Goal: Check status: Check status

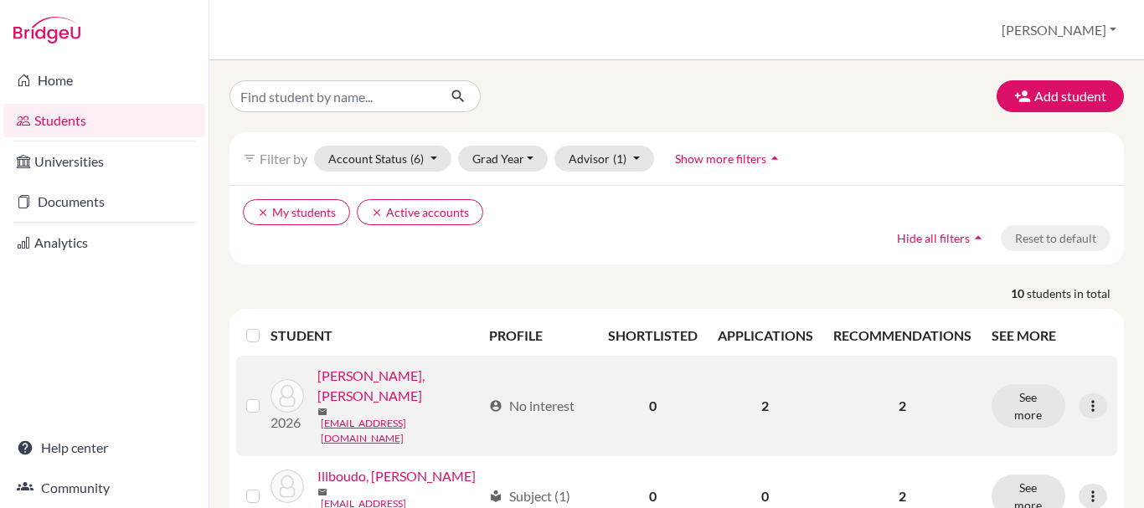
click at [415, 384] on link "[PERSON_NAME], [PERSON_NAME]" at bounding box center [399, 386] width 165 height 40
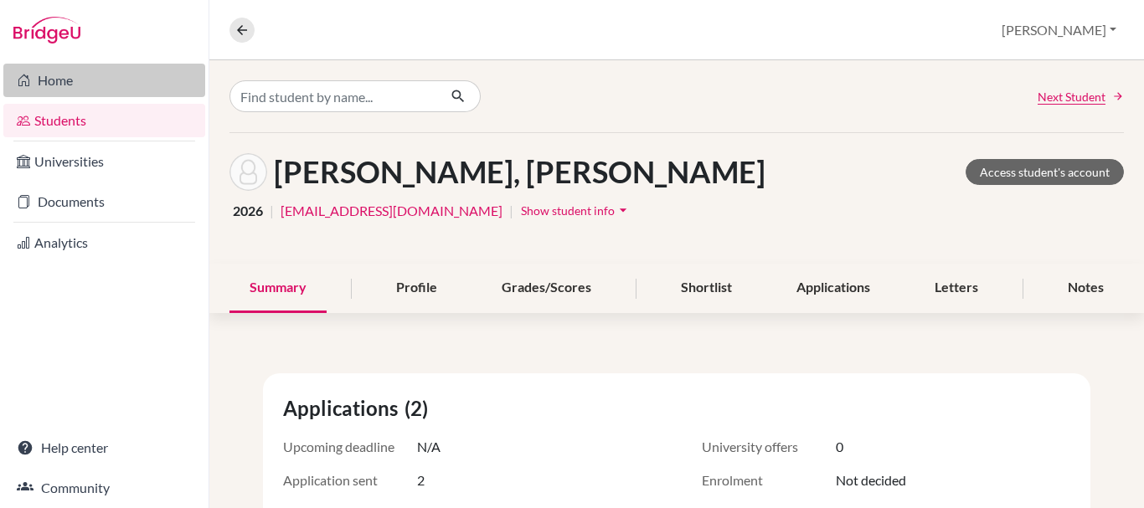
click at [73, 66] on link "Home" at bounding box center [104, 80] width 202 height 33
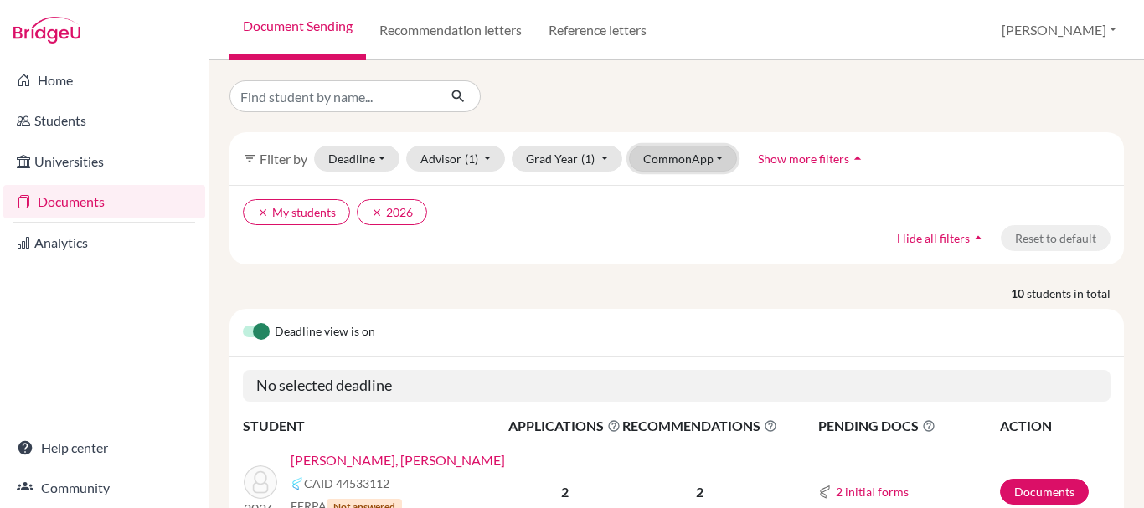
click at [715, 167] on button "CommonApp" at bounding box center [683, 159] width 109 height 26
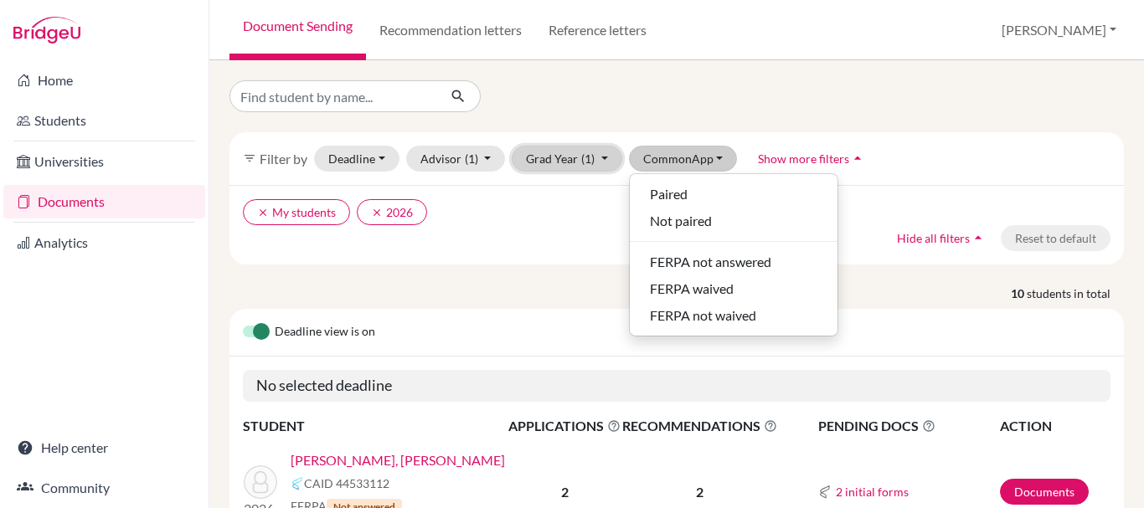
click at [569, 160] on button "Grad Year (1)" at bounding box center [567, 159] width 111 height 26
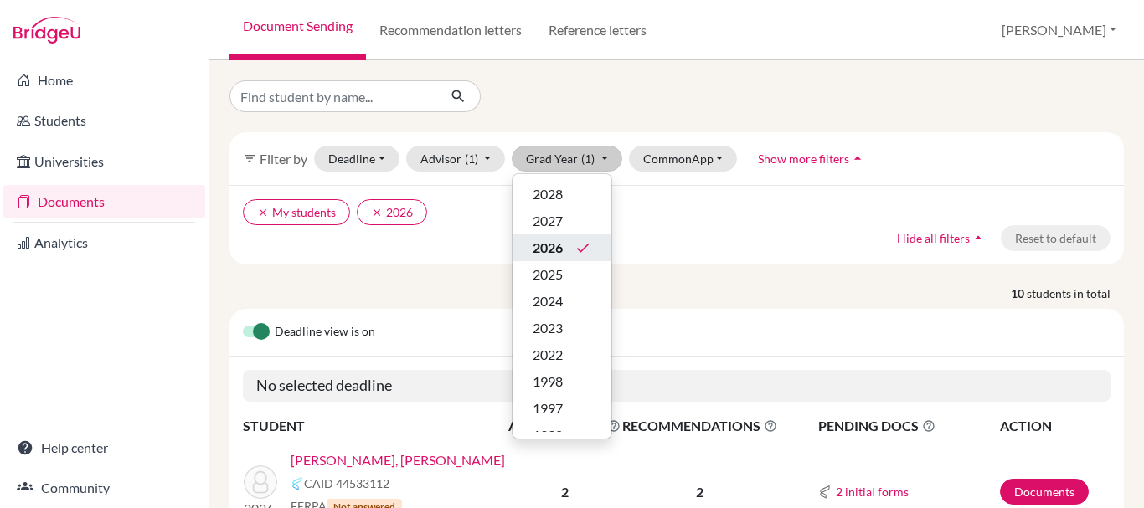
click at [554, 241] on span "2026" at bounding box center [548, 248] width 30 height 20
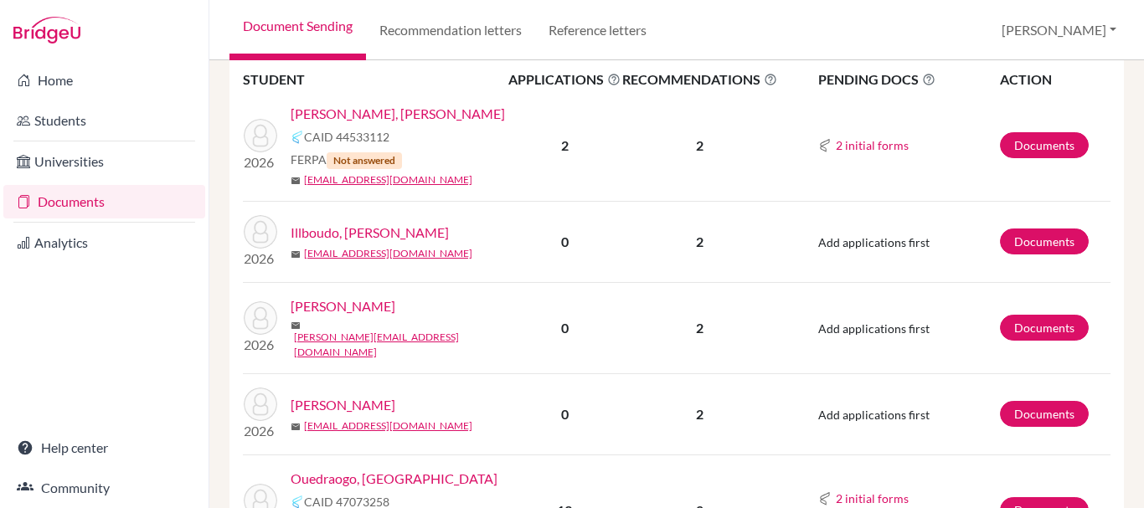
scroll to position [349, 0]
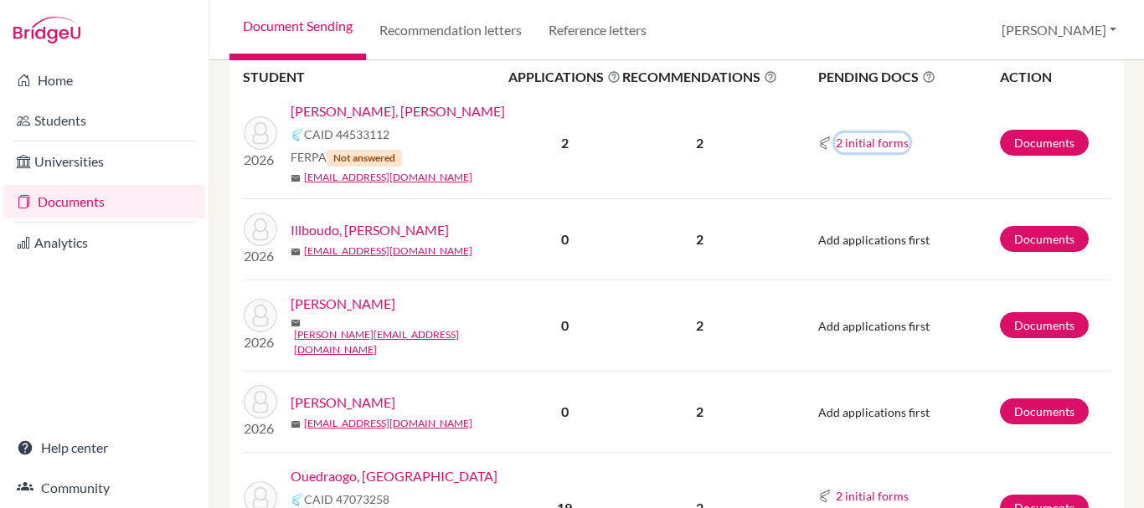
click at [840, 141] on button "2 initial forms" at bounding box center [872, 142] width 75 height 19
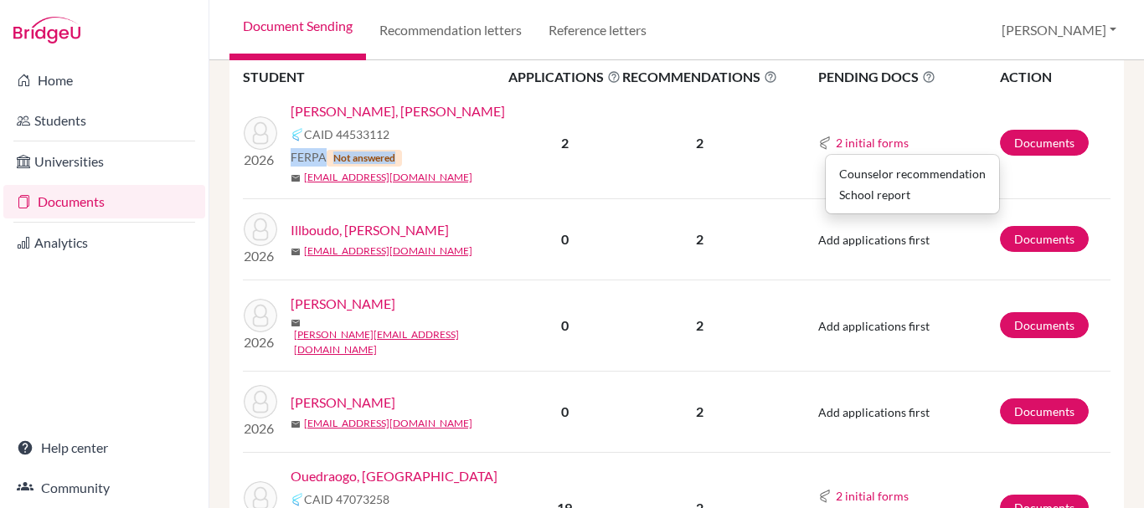
drag, startPoint x: 291, startPoint y: 157, endPoint x: 420, endPoint y: 156, distance: 129.0
click at [420, 156] on div "FERPA Not answered" at bounding box center [405, 157] width 229 height 18
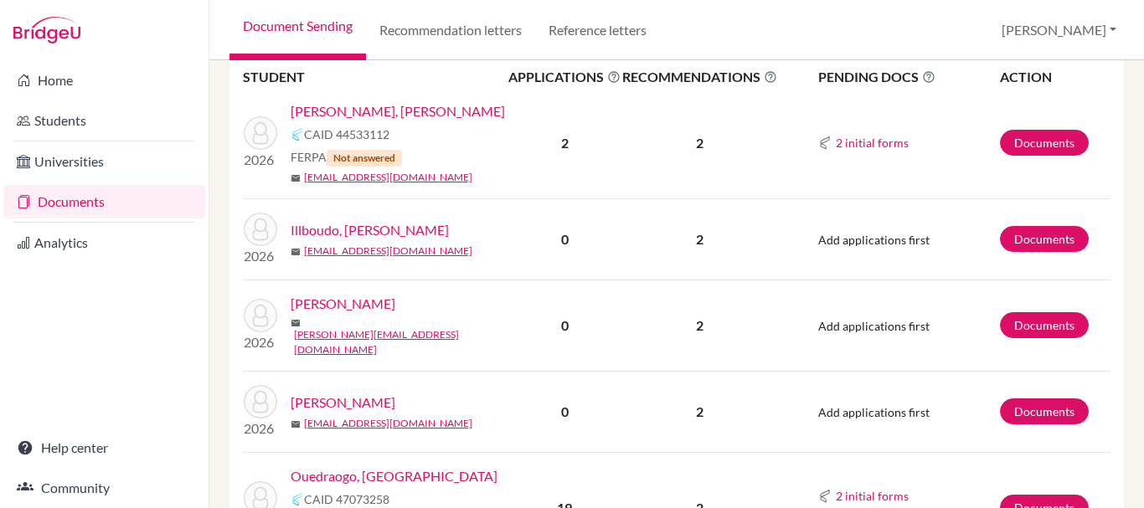
click at [420, 156] on div "FERPA Not answered" at bounding box center [405, 157] width 229 height 18
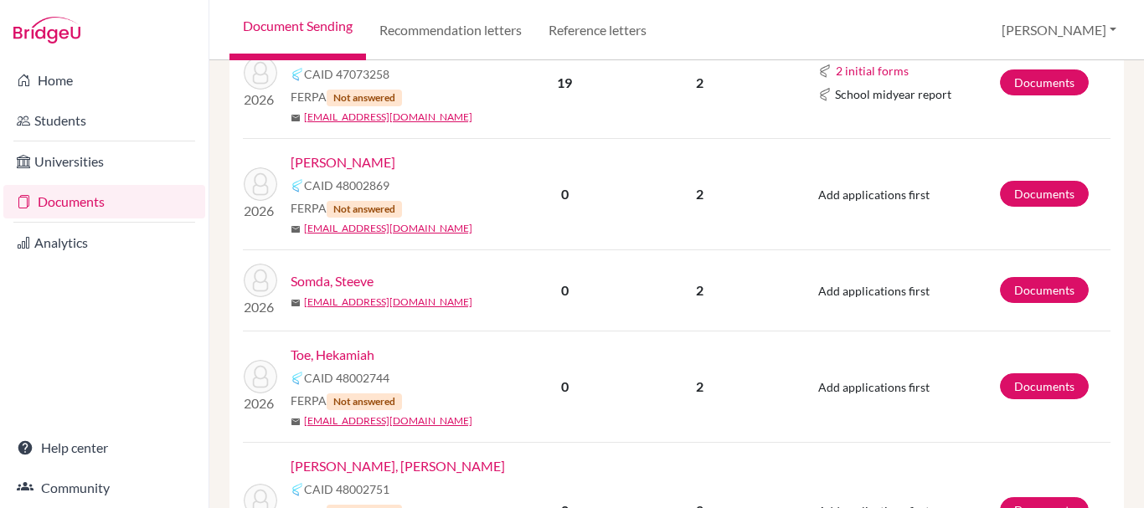
scroll to position [760, 0]
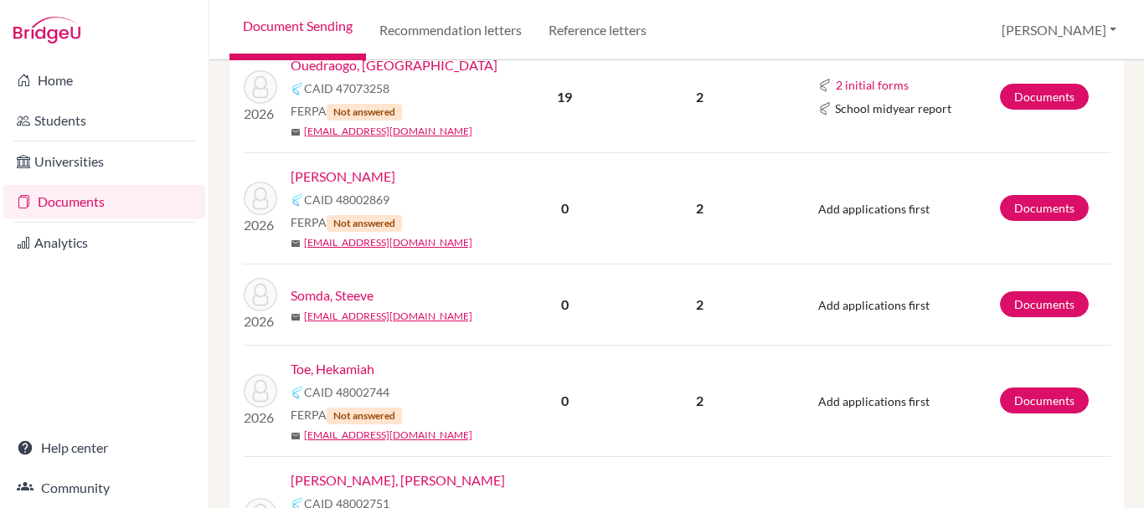
click at [381, 217] on span "Not answered" at bounding box center [364, 223] width 75 height 17
